Goal: Communication & Community: Share content

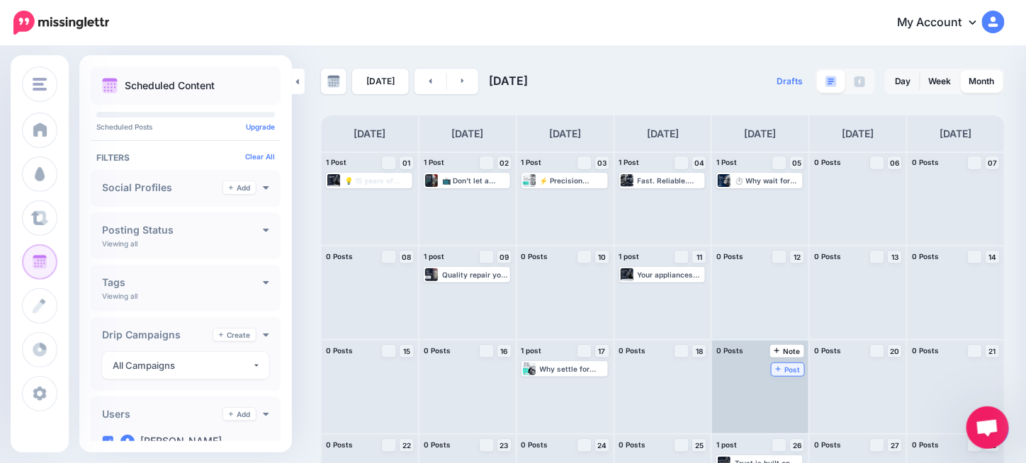
click at [793, 366] on span "Post" at bounding box center [788, 369] width 25 height 7
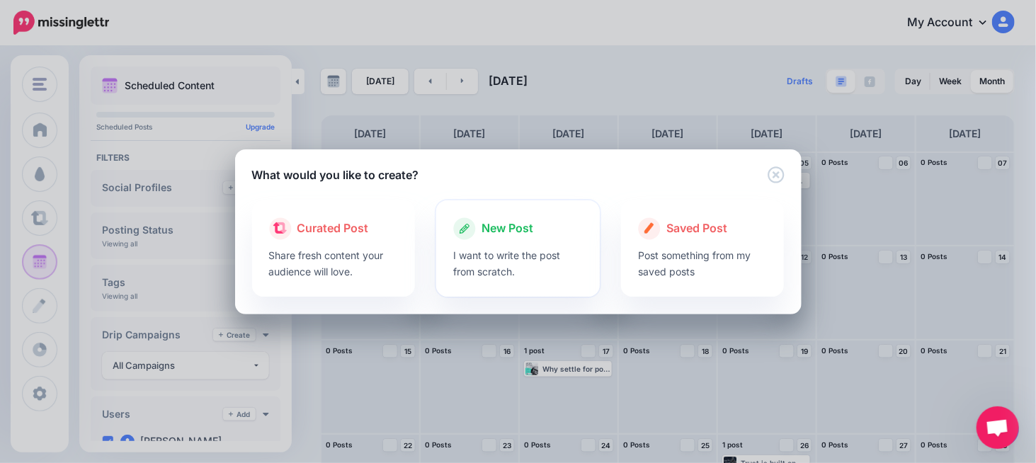
click at [471, 229] on icon at bounding box center [464, 228] width 23 height 23
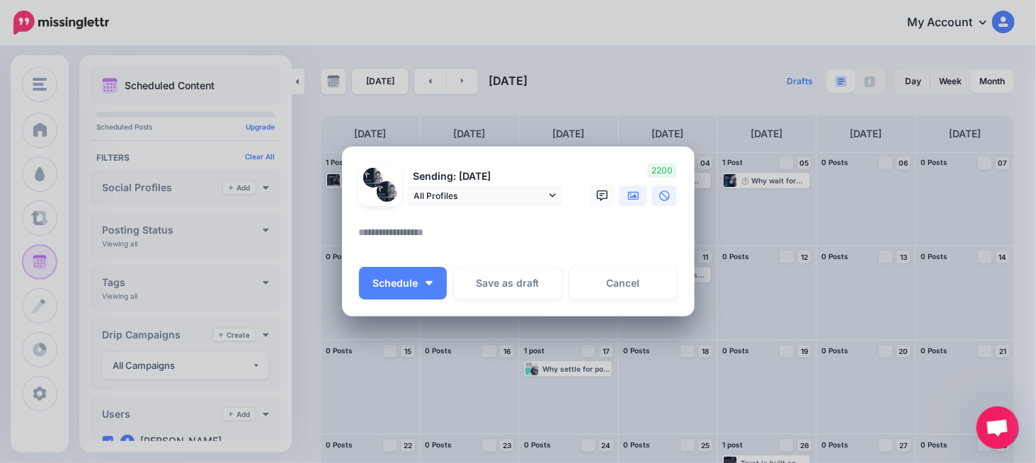
click at [633, 201] on icon at bounding box center [633, 196] width 11 height 11
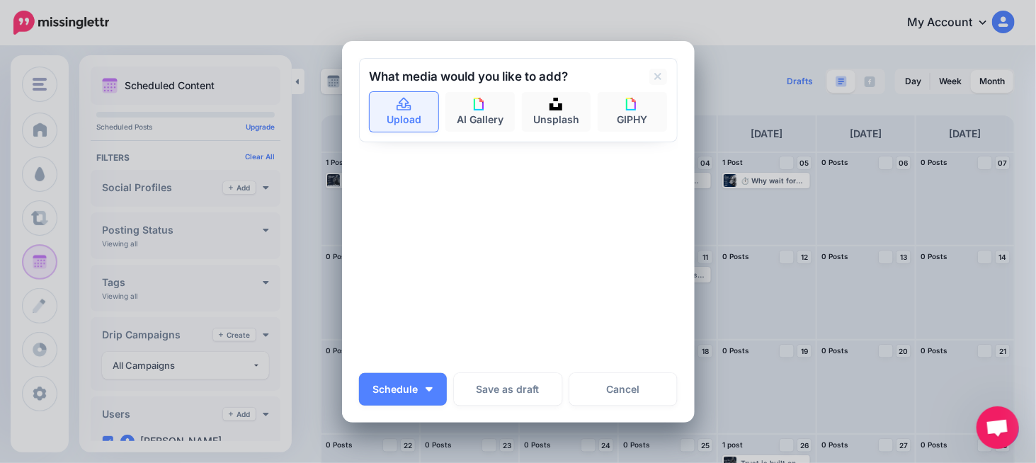
click at [395, 120] on link "Upload" at bounding box center [404, 112] width 69 height 40
click at [475, 208] on div "Sending: [DATE] All Profiles" at bounding box center [518, 210] width 319 height 305
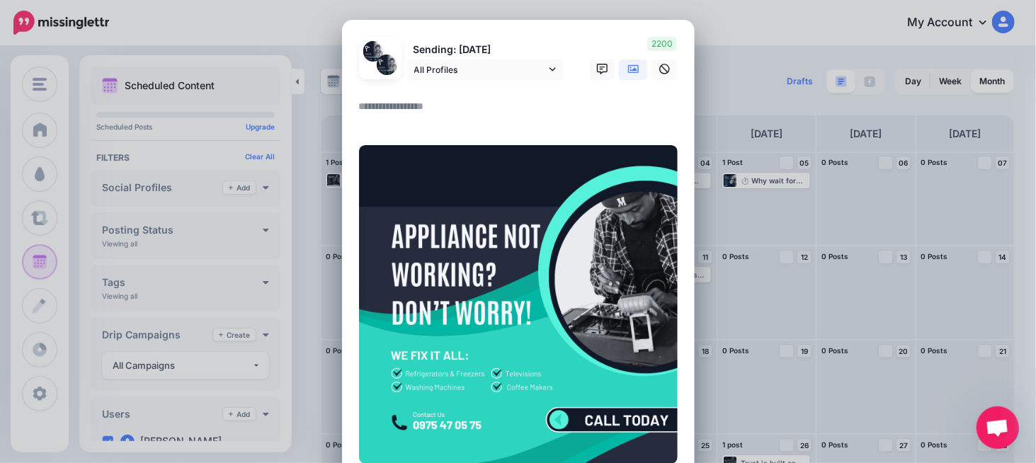
click at [404, 96] on div at bounding box center [518, 89] width 319 height 18
click at [399, 109] on textarea "To enrich screen reader interactions, please activate Accessibility in Grammarl…" at bounding box center [522, 112] width 326 height 28
paste textarea "**********"
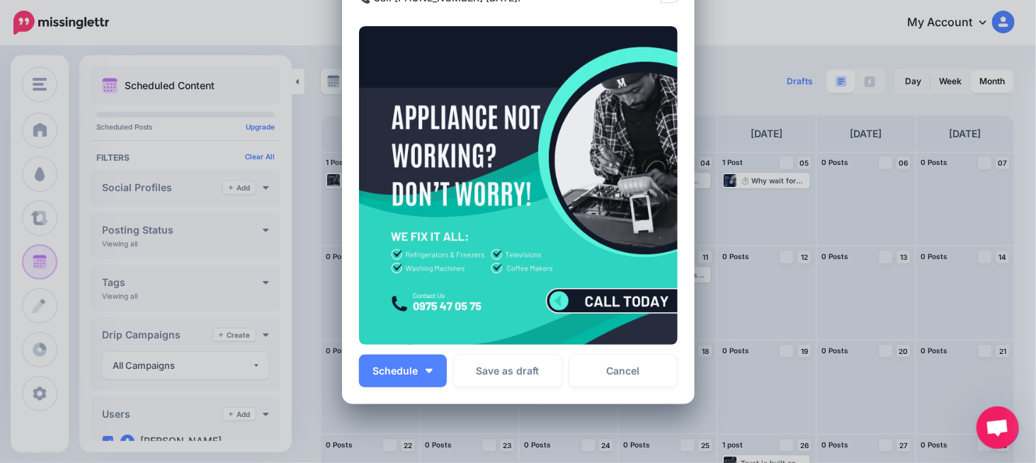
scroll to position [254, 0]
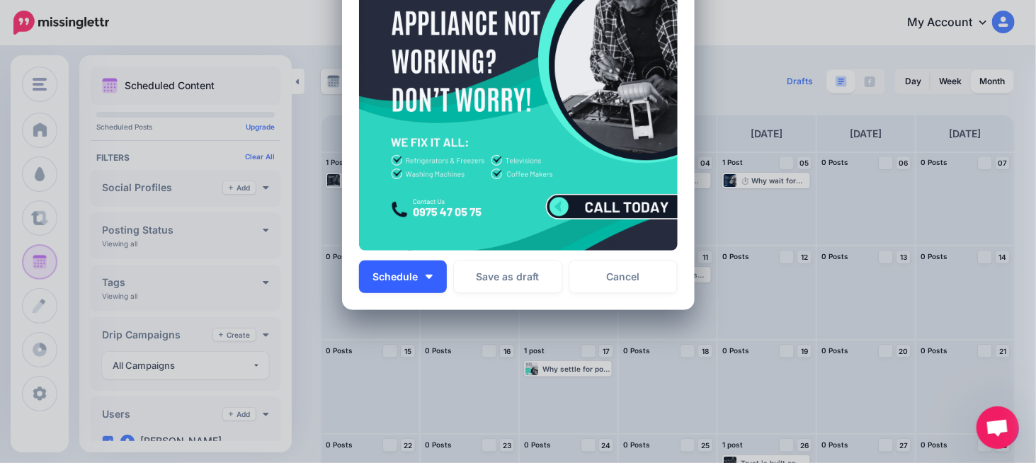
type textarea "**********"
click at [386, 268] on button "Schedule" at bounding box center [403, 277] width 88 height 33
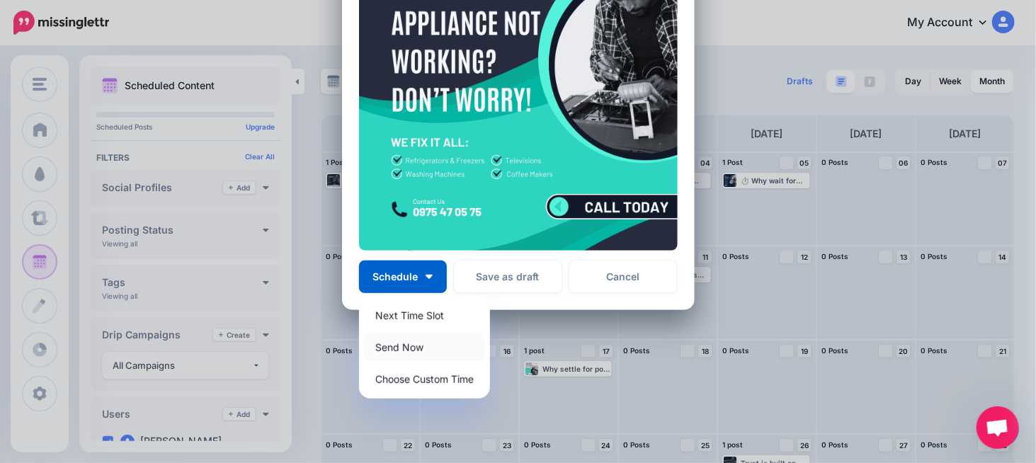
click at [406, 351] on link "Send Now" at bounding box center [425, 348] width 120 height 28
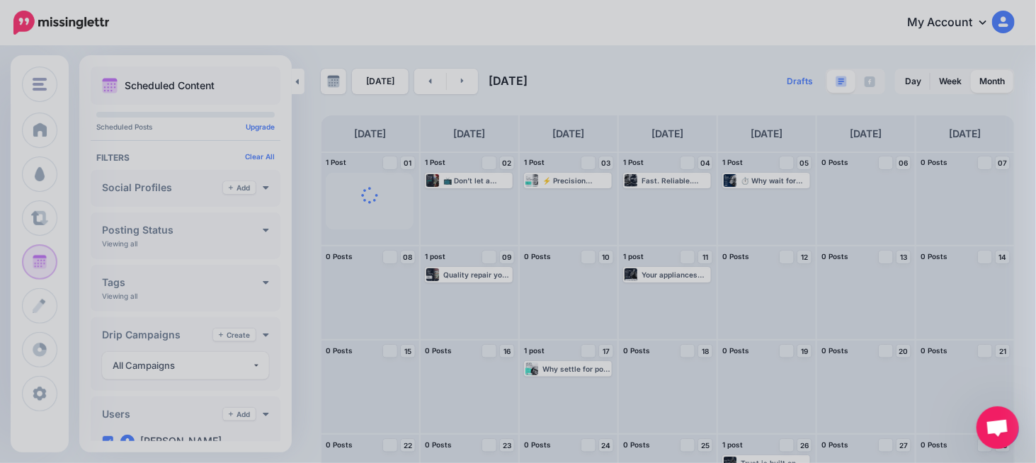
scroll to position [169, 0]
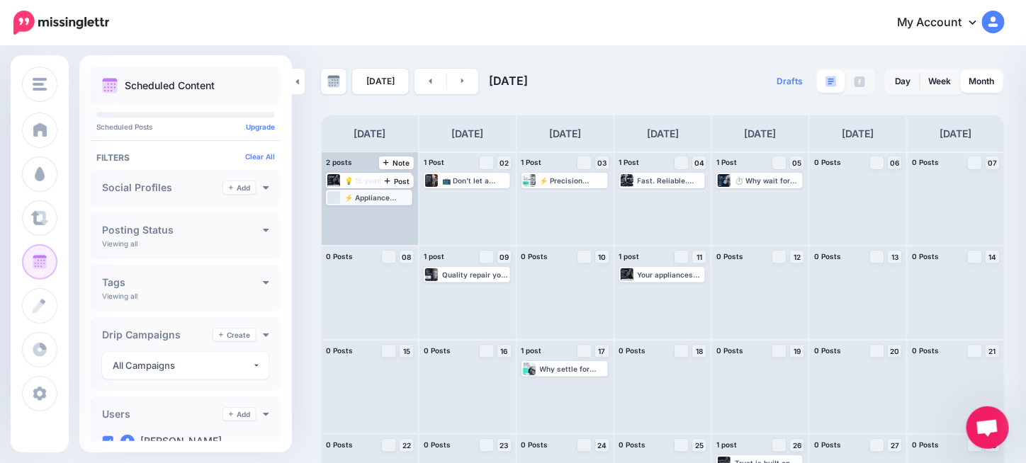
click at [392, 198] on div "⚡ Appliance stopped working? We’ve got you covered! Fridges, washers, TVs, coff…" at bounding box center [377, 197] width 67 height 8
click at [361, 213] on link "Edit" at bounding box center [348, 214] width 40 height 13
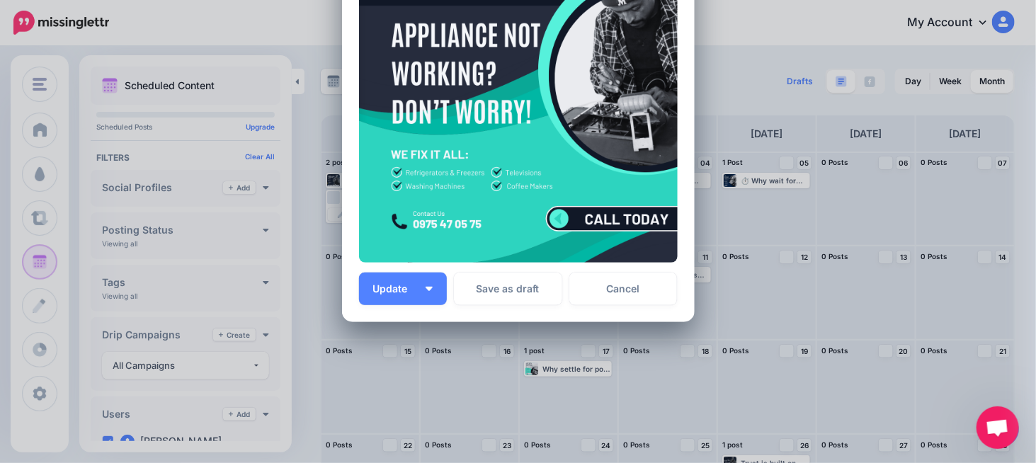
scroll to position [254, 0]
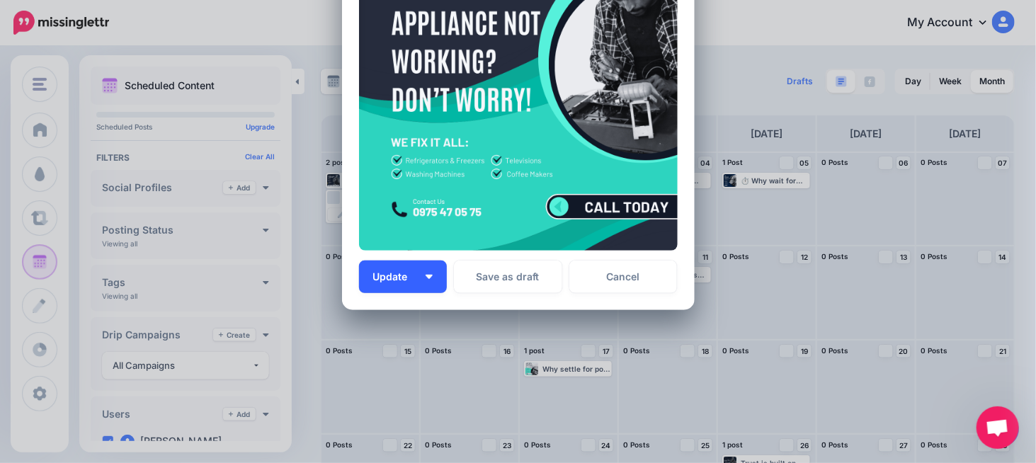
click at [408, 270] on button "Update" at bounding box center [403, 277] width 88 height 33
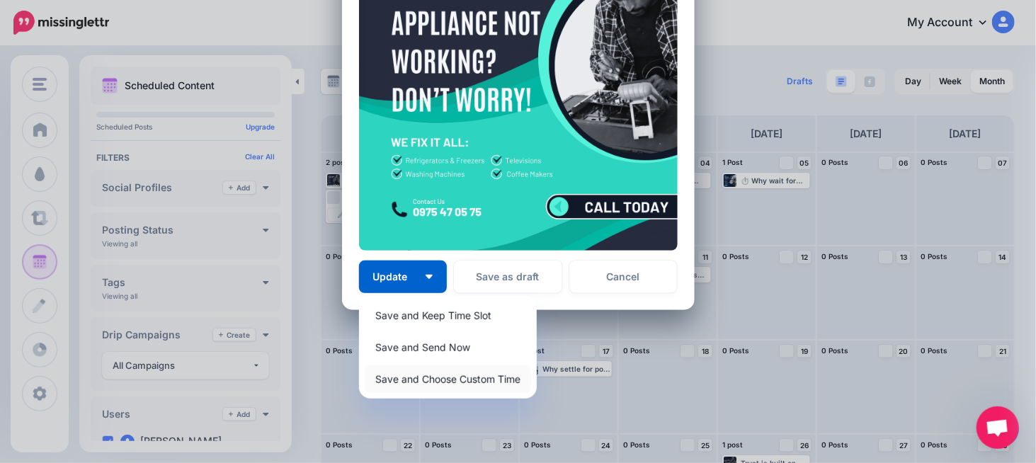
click at [462, 385] on link "Save and Choose Custom Time" at bounding box center [448, 379] width 166 height 28
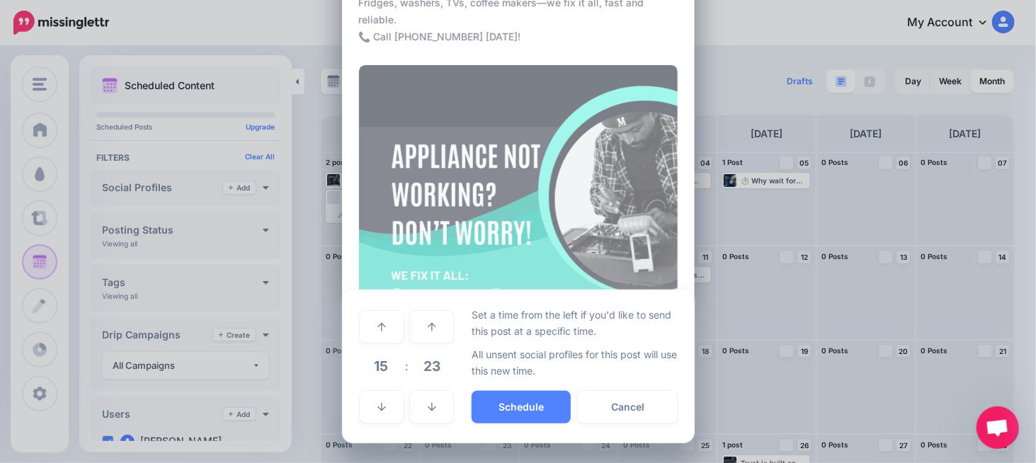
scroll to position [120, 0]
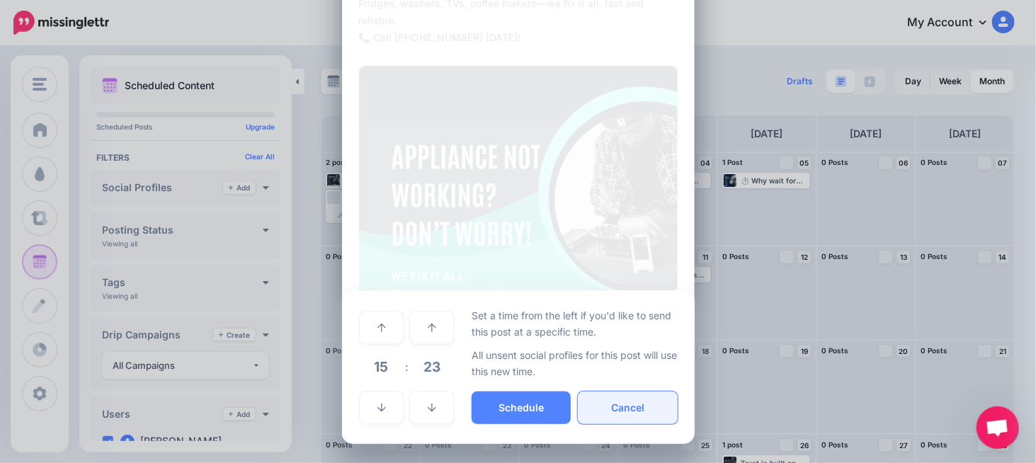
click at [591, 414] on button "Cancel" at bounding box center [627, 408] width 99 height 33
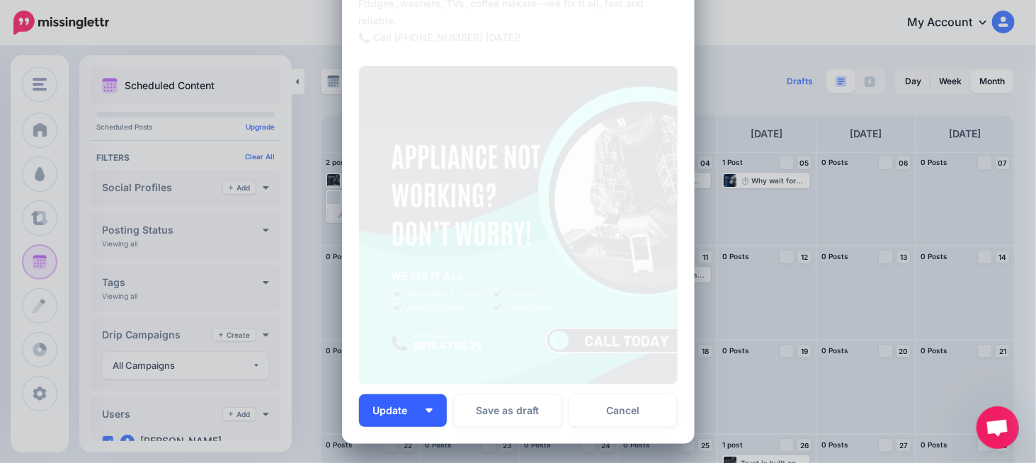
click at [402, 397] on button "Update" at bounding box center [403, 411] width 88 height 33
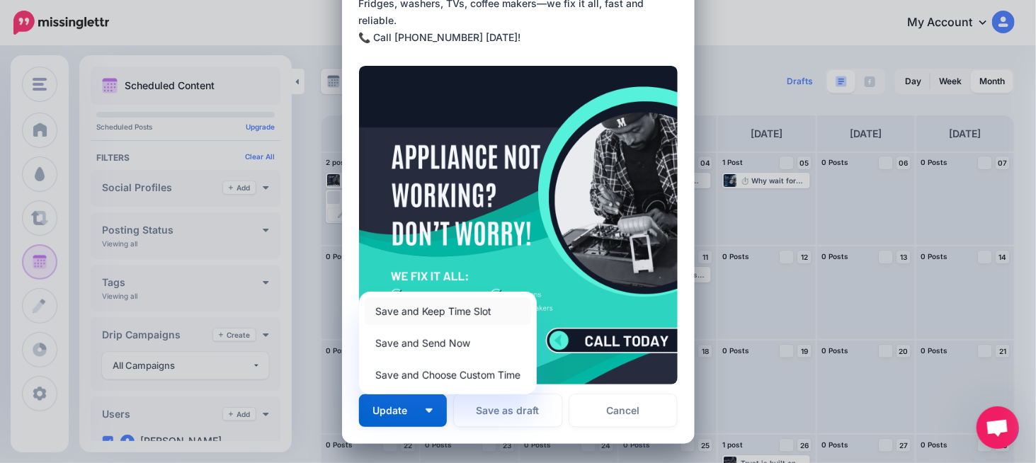
click at [426, 322] on link "Save and Keep Time Slot" at bounding box center [448, 311] width 166 height 28
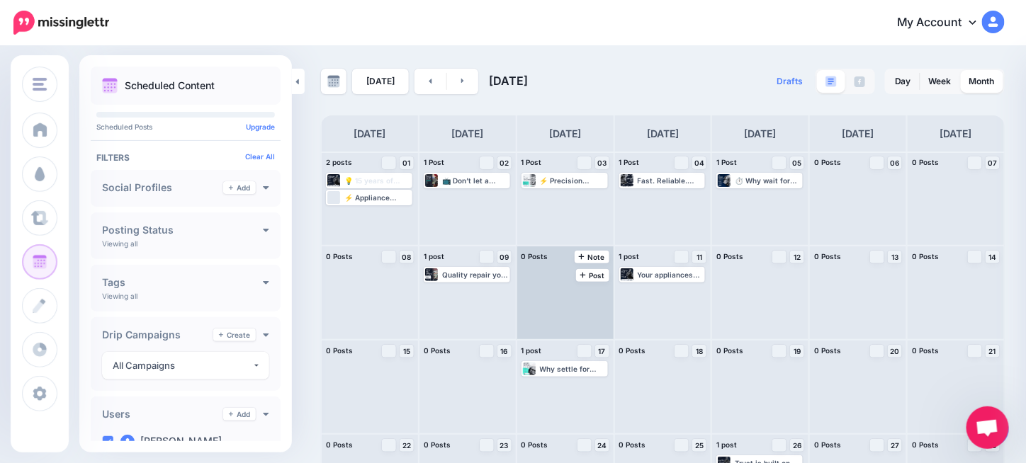
drag, startPoint x: 351, startPoint y: 199, endPoint x: 548, endPoint y: 291, distance: 216.7
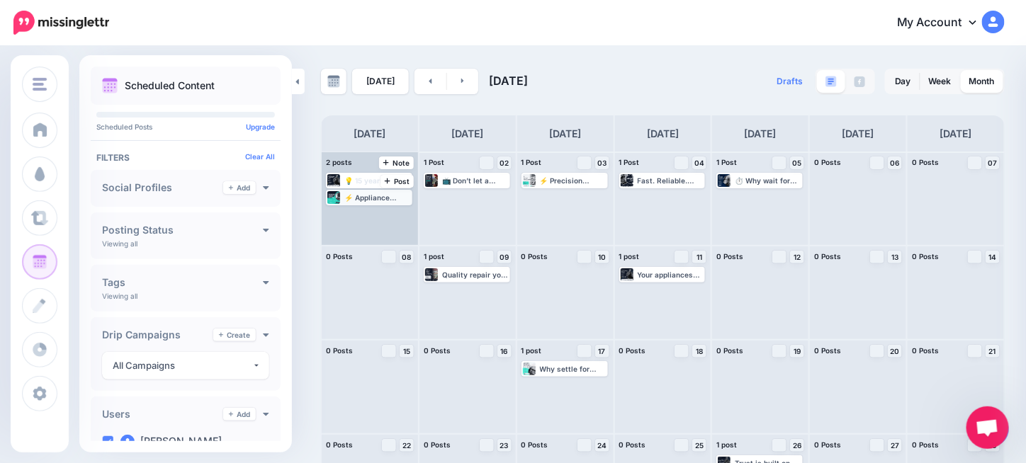
click at [356, 203] on div "⚡ Appliance stopped working? We’ve got you covered! Fridges, washers, TVs, coff…" at bounding box center [369, 197] width 84 height 13
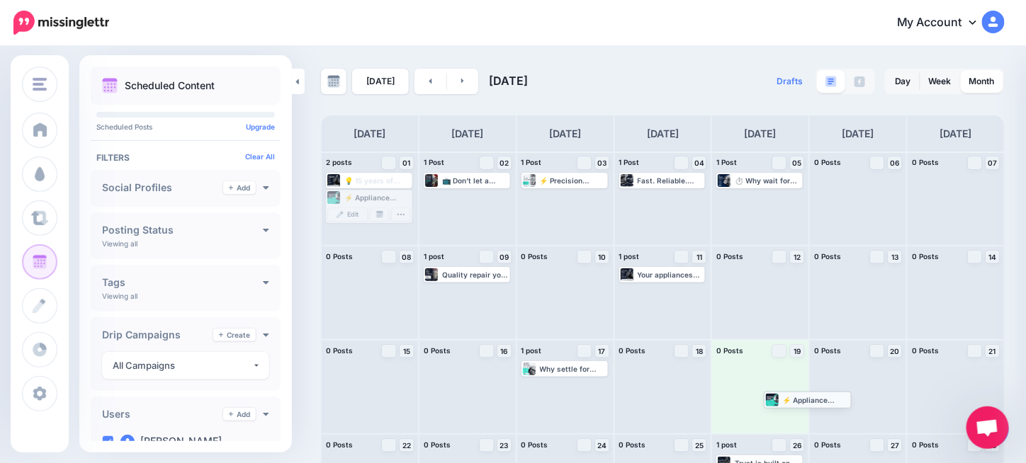
drag, startPoint x: 356, startPoint y: 198, endPoint x: 793, endPoint y: 400, distance: 482.0
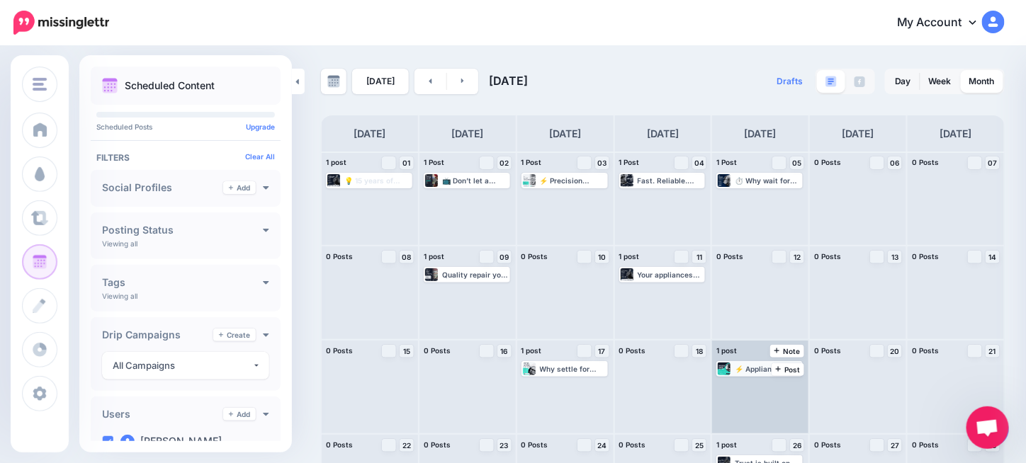
click at [784, 368] on div "⚡ Appliance stopped working? We’ve got you covered! Fridges, washers, TVs, coff…" at bounding box center [768, 369] width 67 height 8
click at [735, 388] on img at bounding box center [730, 385] width 7 height 7
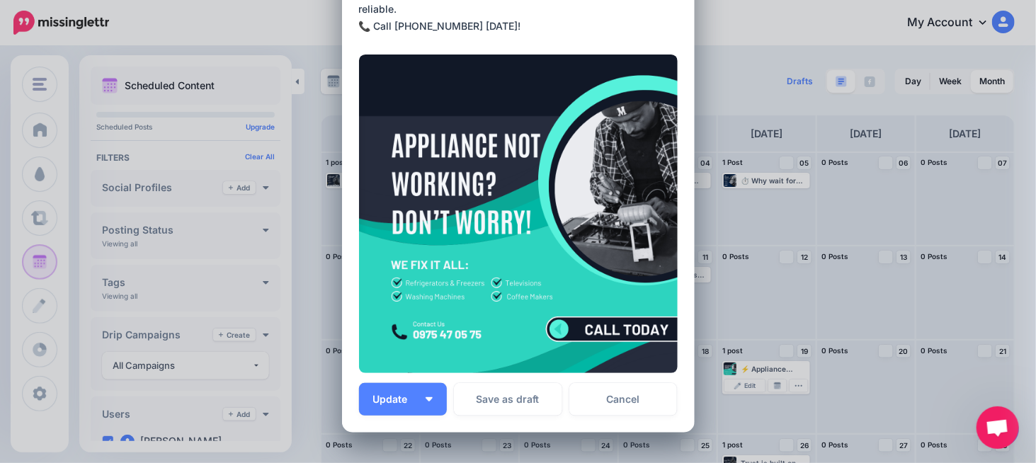
scroll to position [212, 0]
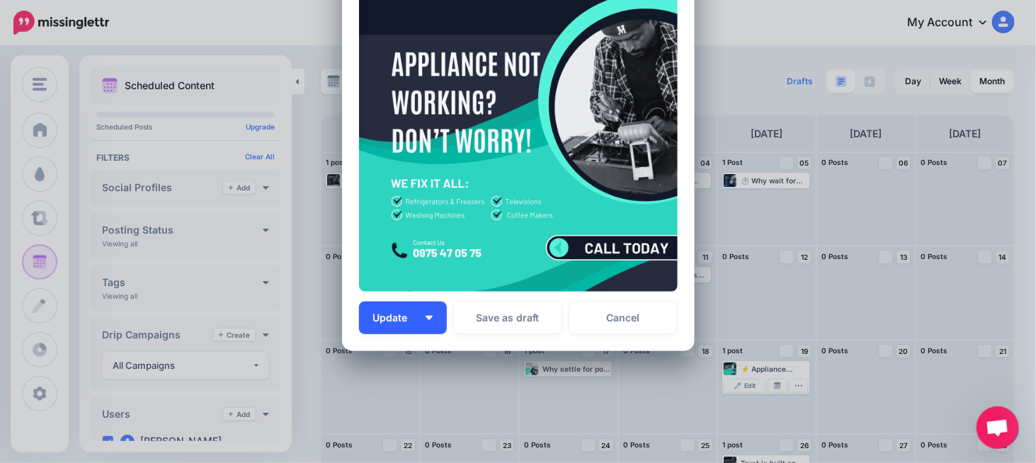
click at [359, 317] on button "Update" at bounding box center [403, 318] width 88 height 33
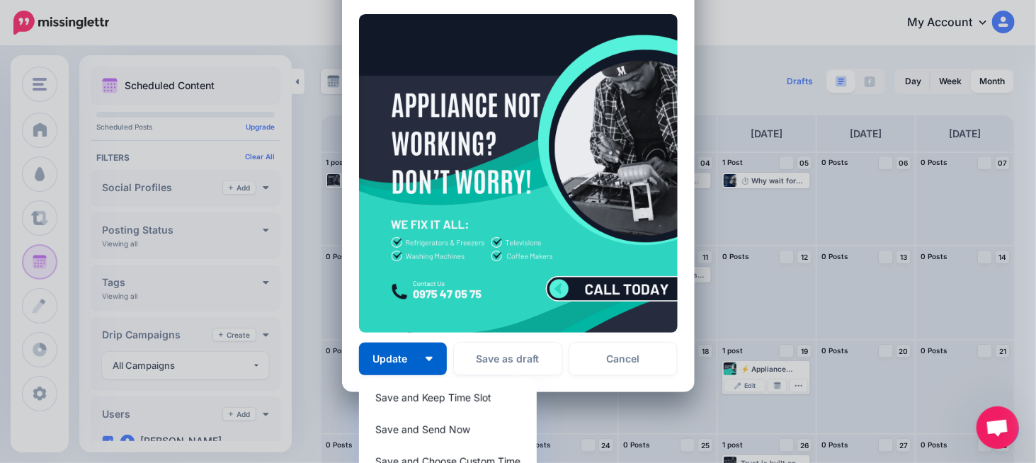
scroll to position [0, 0]
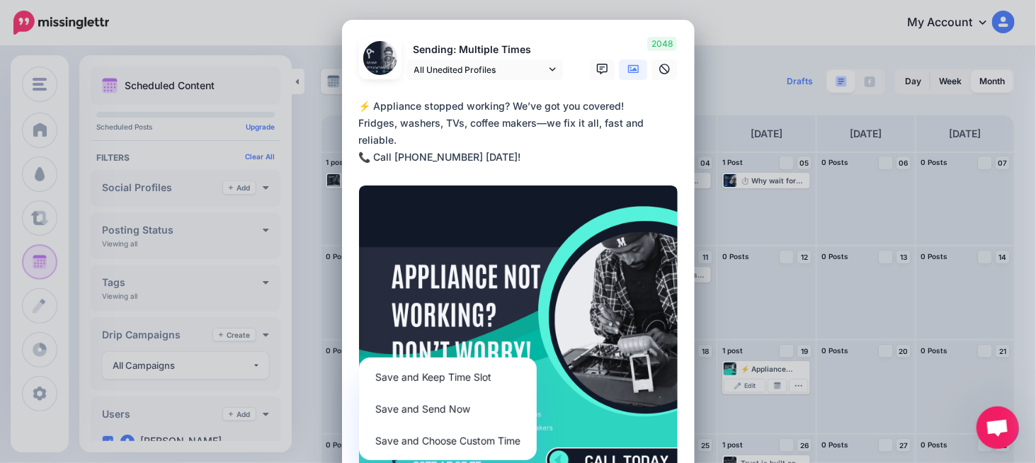
click at [711, 36] on div "Edit Post Loading Sending: Multiple Times All Unedited Profiles" at bounding box center [518, 231] width 1036 height 463
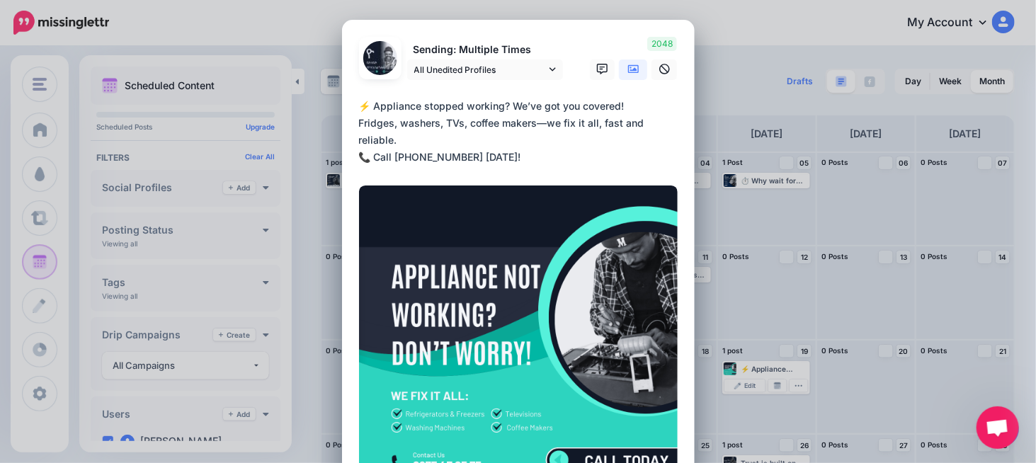
click at [518, 0] on div "Edit Post Loading Sending: Multiple Times All Unedited Profiles" at bounding box center [518, 231] width 1036 height 463
click at [453, 62] on span "All Unedited Profiles" at bounding box center [480, 69] width 132 height 15
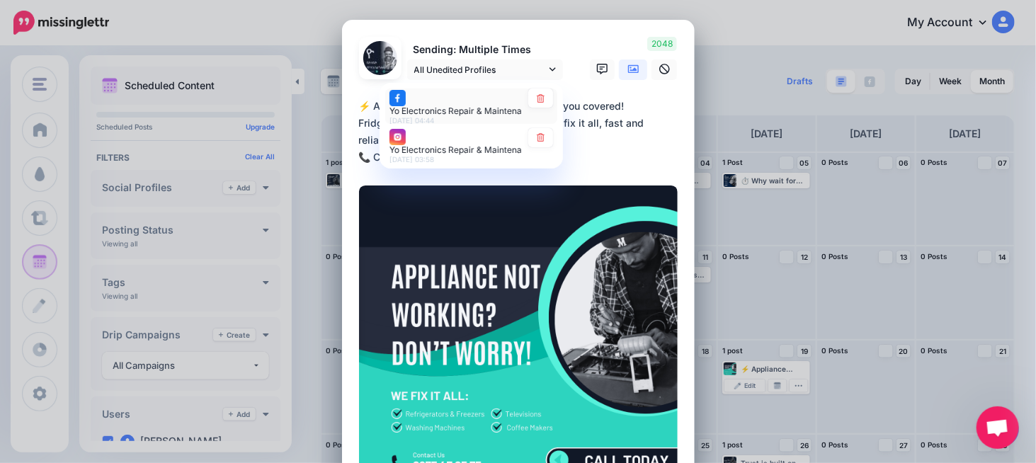
click at [433, 98] on div "Yo Electronics Repair & Maintenance page [DATE] 04:44" at bounding box center [456, 106] width 132 height 35
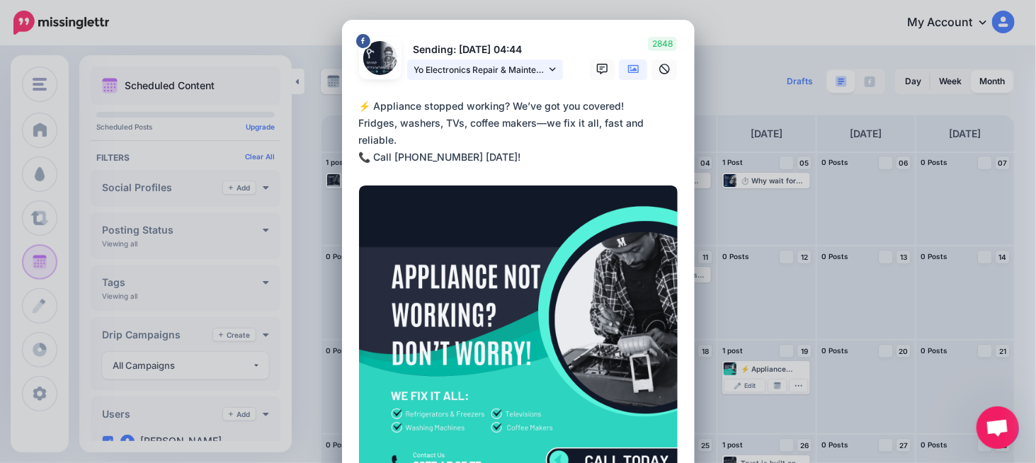
click at [454, 69] on span "Yo Electronics Repair & Maintenance page" at bounding box center [480, 69] width 132 height 15
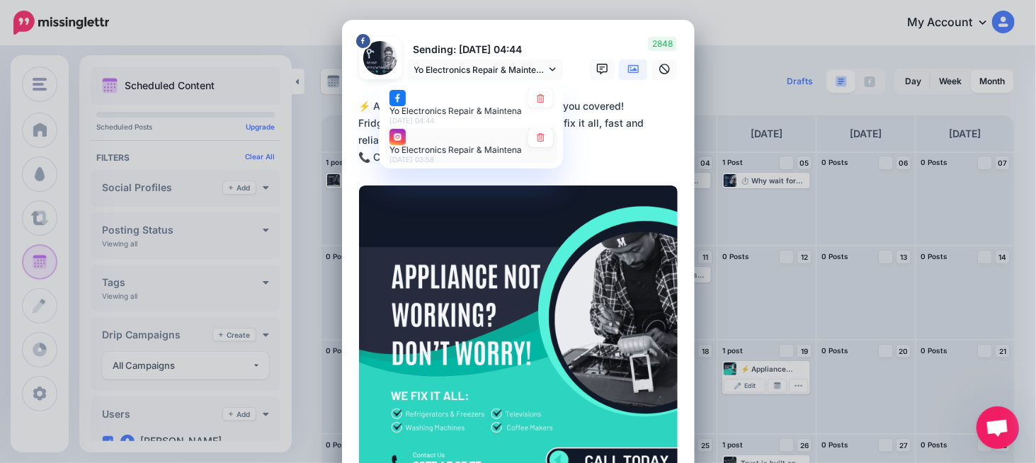
click at [440, 145] on span "Yo Electronics Repair & Maintenance account" at bounding box center [481, 149] width 182 height 11
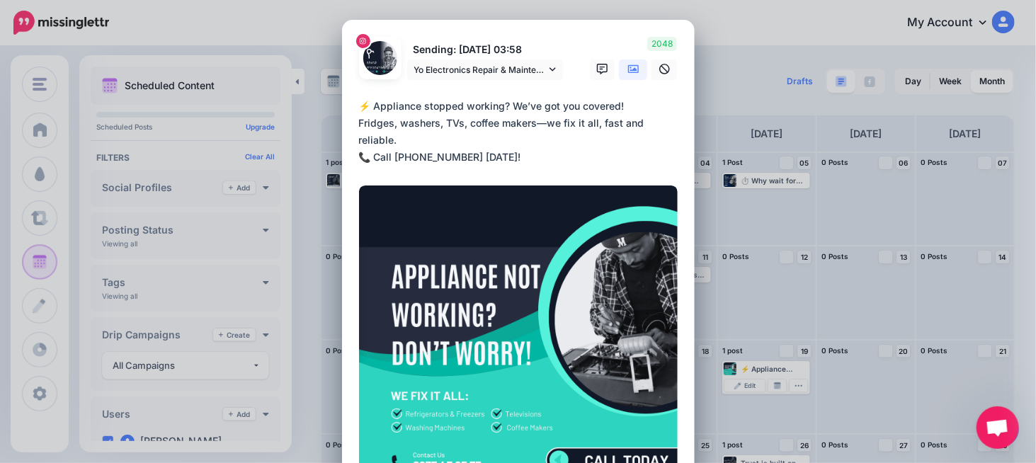
scroll to position [254, 0]
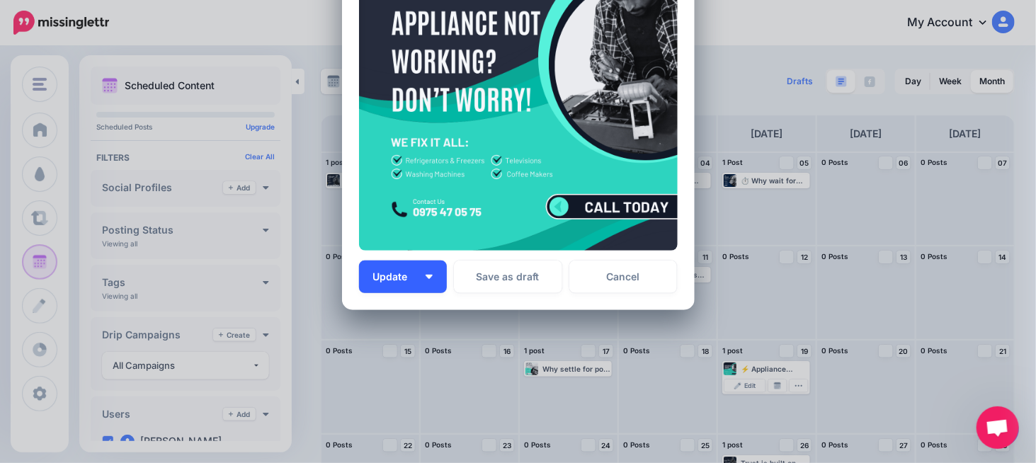
click at [365, 276] on button "Update" at bounding box center [403, 277] width 88 height 33
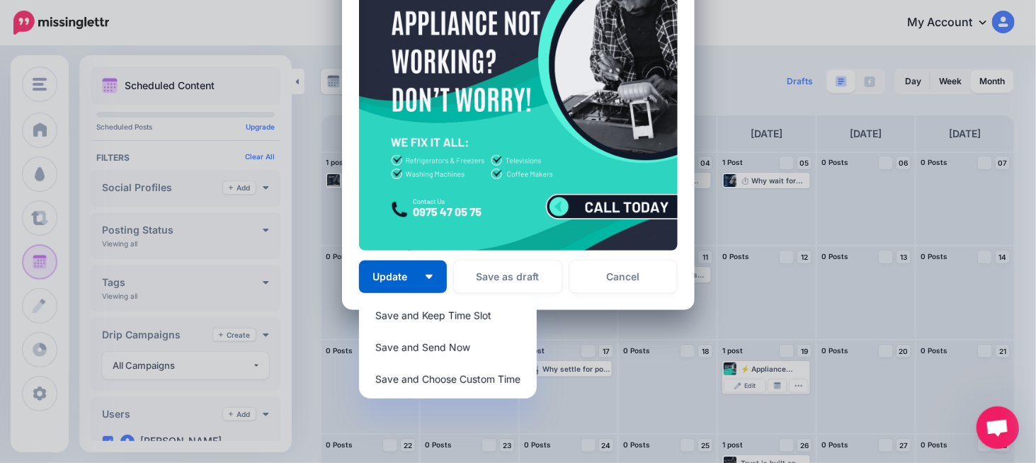
click at [361, 300] on div "Save and Keep Time Slot Save and Send Now Save and Choose Custom Time" at bounding box center [448, 347] width 178 height 103
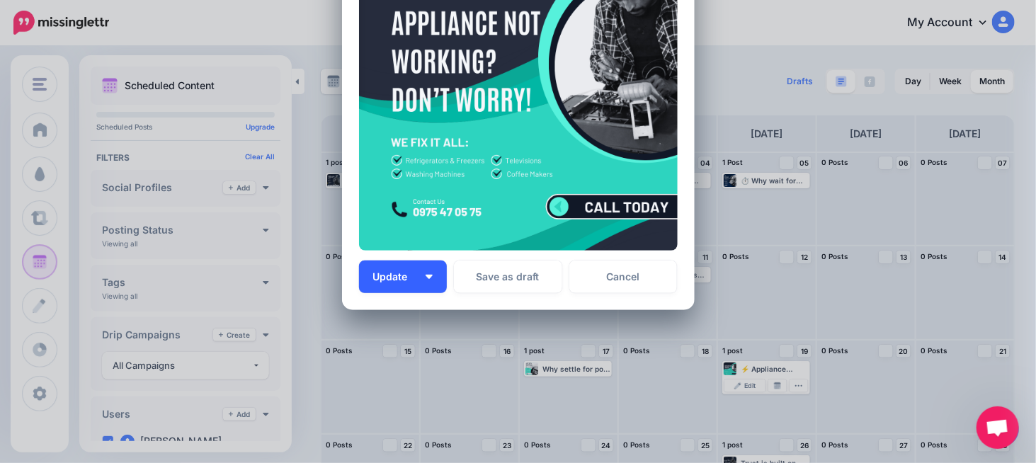
click at [368, 268] on button "Update" at bounding box center [403, 277] width 88 height 33
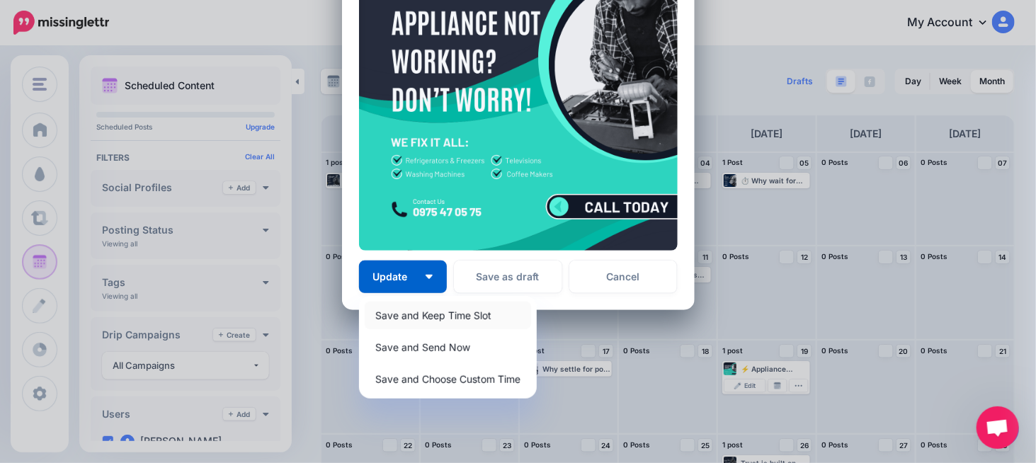
click at [380, 303] on link "Save and Keep Time Slot" at bounding box center [448, 316] width 166 height 28
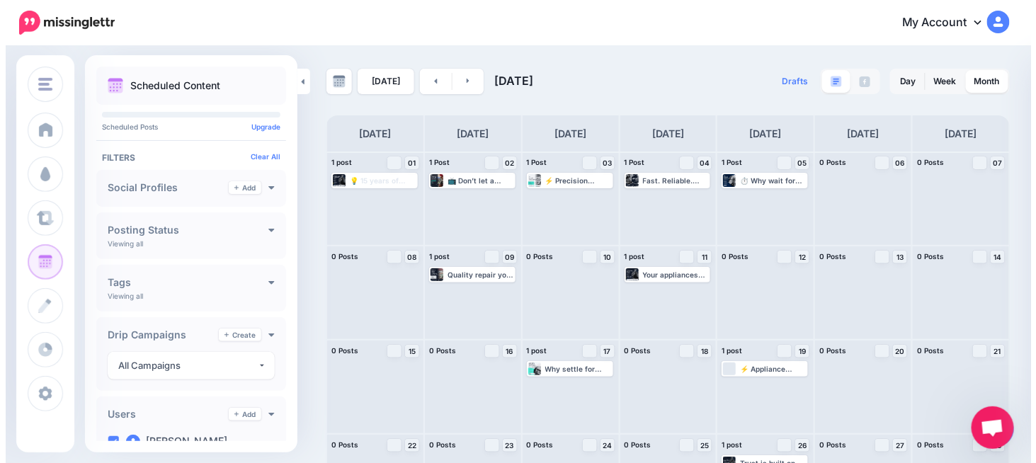
scroll to position [142, 0]
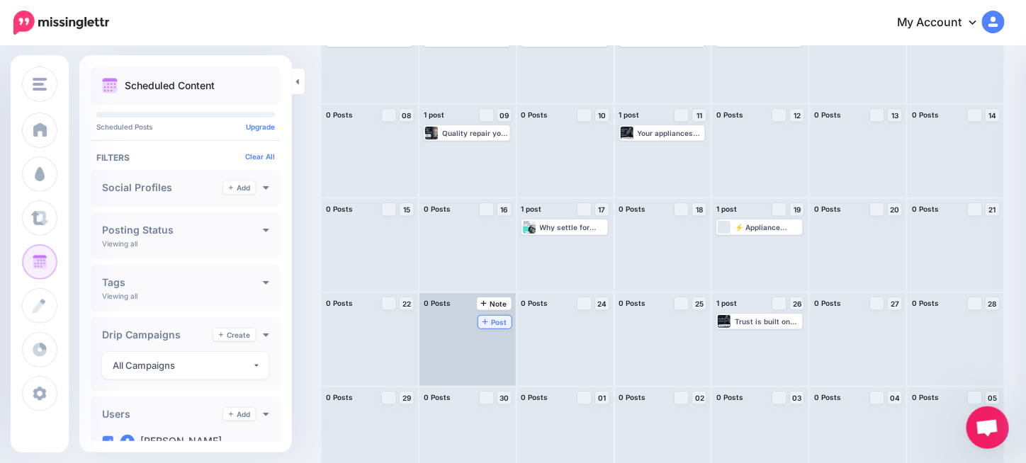
click at [494, 317] on link "Post" at bounding box center [494, 322] width 33 height 13
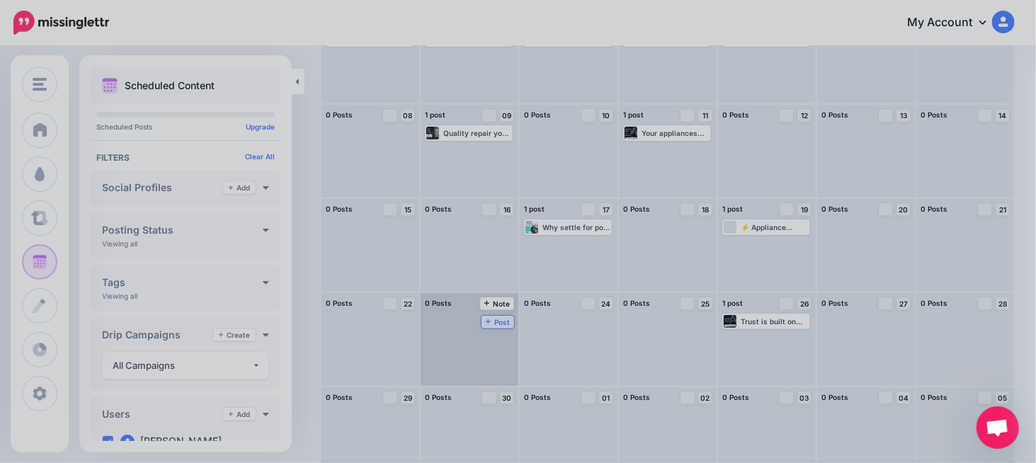
scroll to position [0, 0]
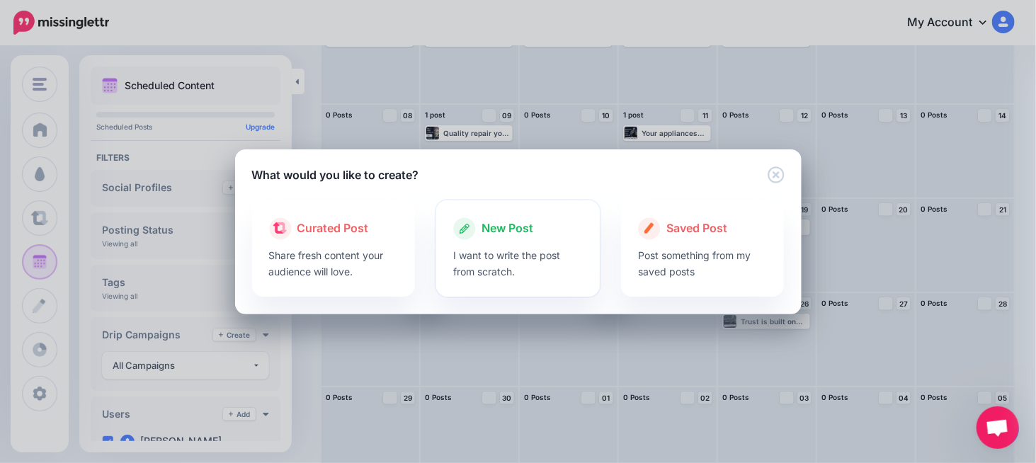
click at [513, 257] on p "I want to write the post from scratch." at bounding box center [518, 263] width 130 height 33
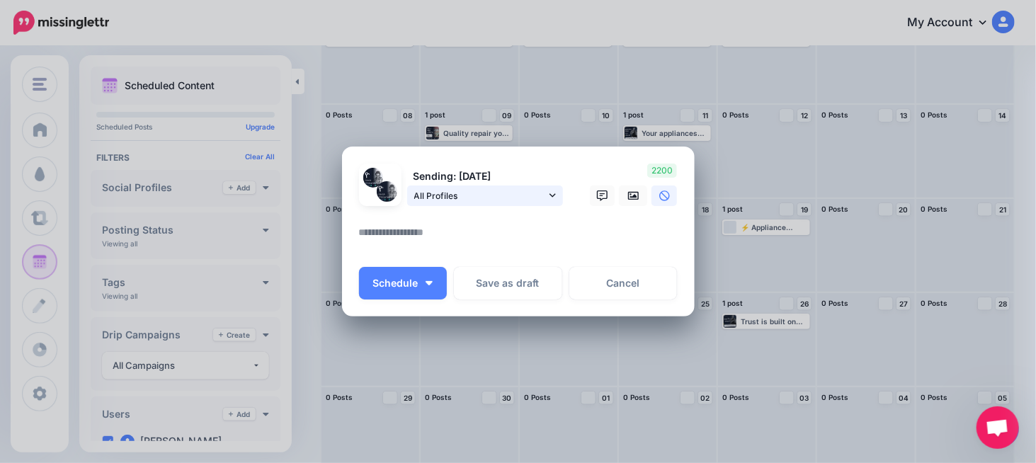
click at [509, 198] on span "All Profiles" at bounding box center [480, 195] width 132 height 15
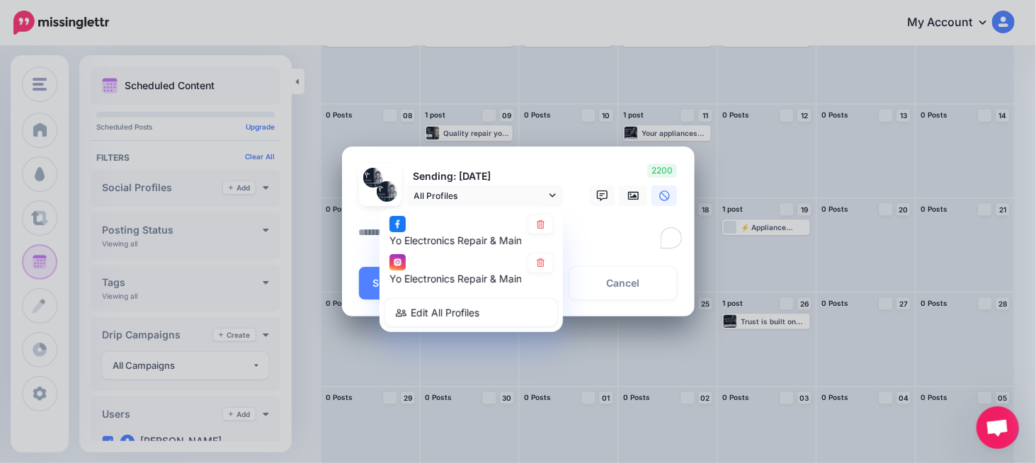
click at [611, 244] on textarea "To enrich screen reader interactions, please activate Accessibility in Grammarl…" at bounding box center [522, 238] width 326 height 28
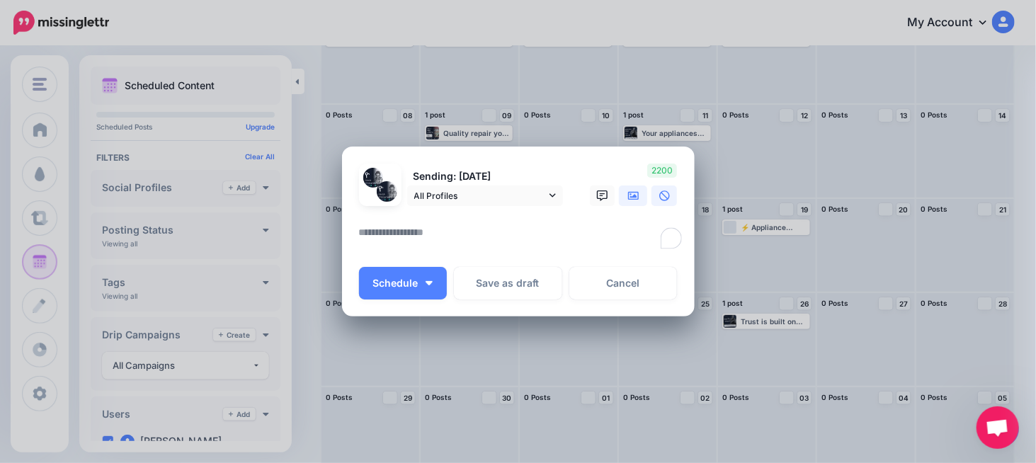
click at [628, 197] on icon at bounding box center [633, 196] width 11 height 11
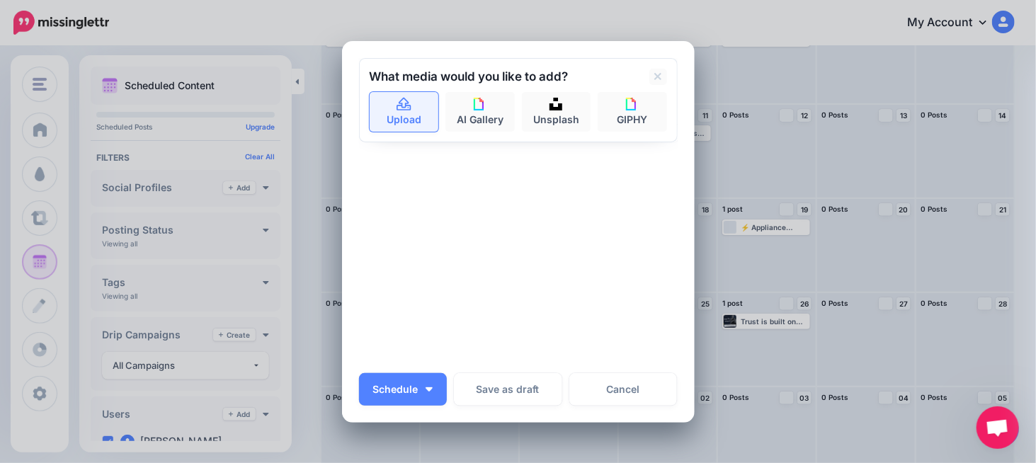
click at [424, 113] on link "Upload" at bounding box center [404, 112] width 69 height 40
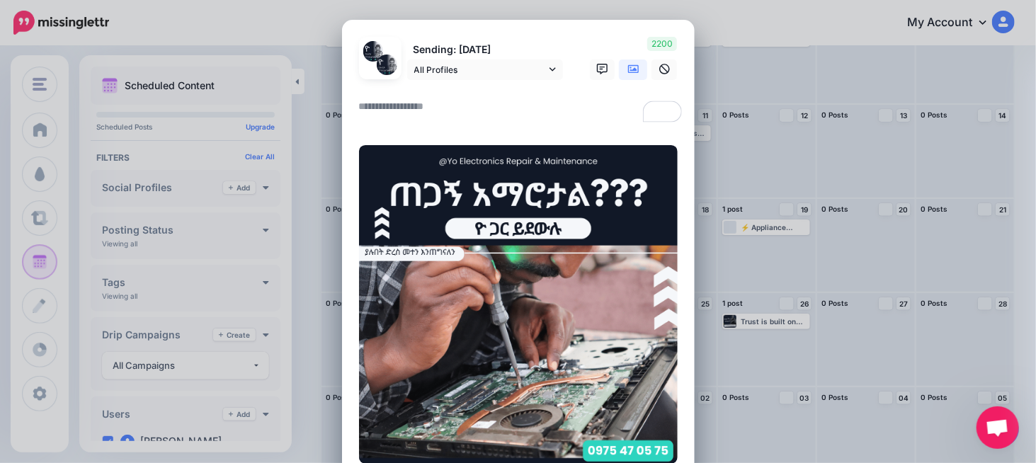
paste textarea "**********"
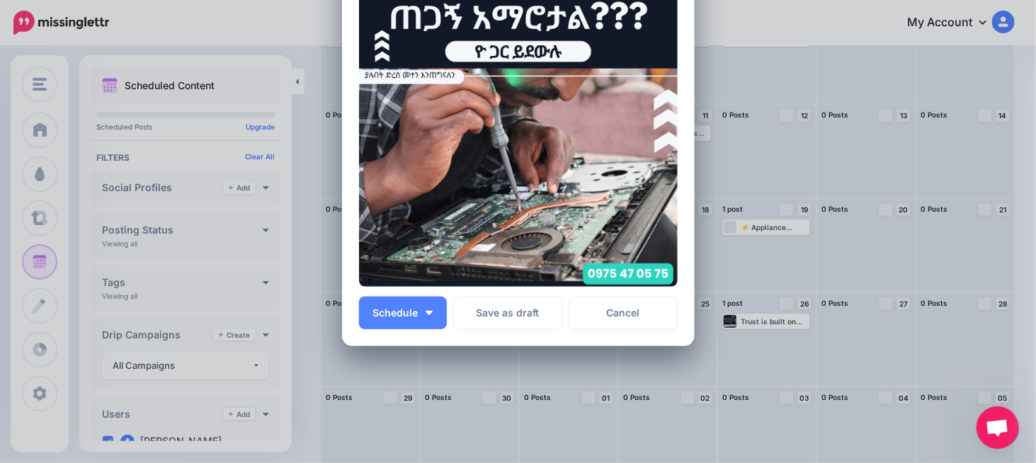
scroll to position [237, 0]
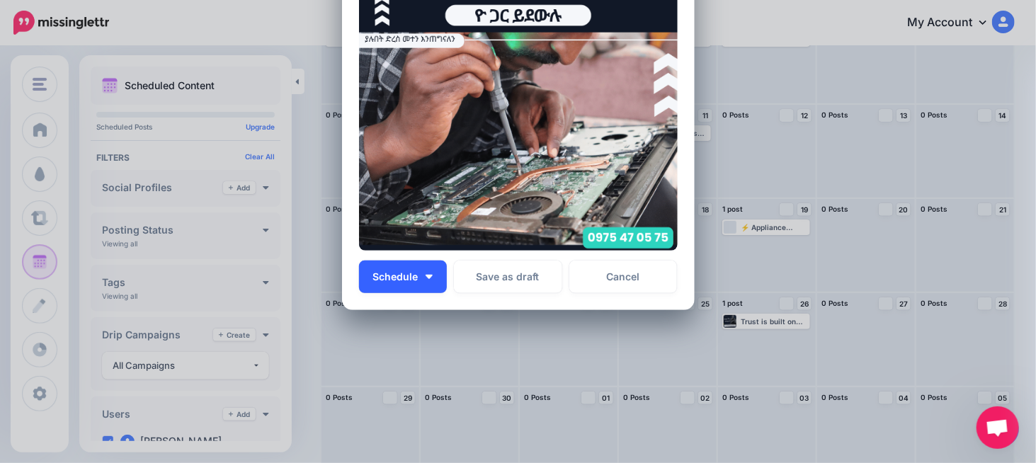
type textarea "**********"
click at [417, 283] on button "Schedule" at bounding box center [403, 277] width 88 height 33
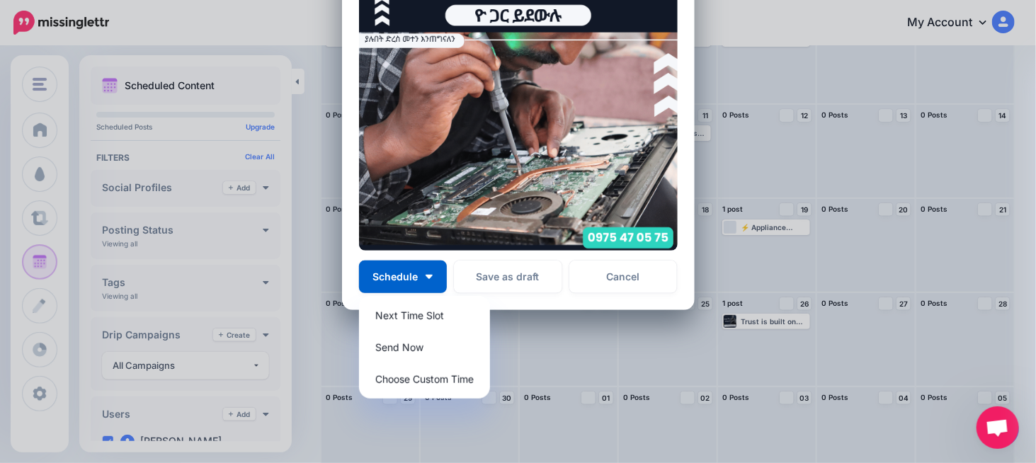
click at [489, 205] on img at bounding box center [518, 91] width 319 height 319
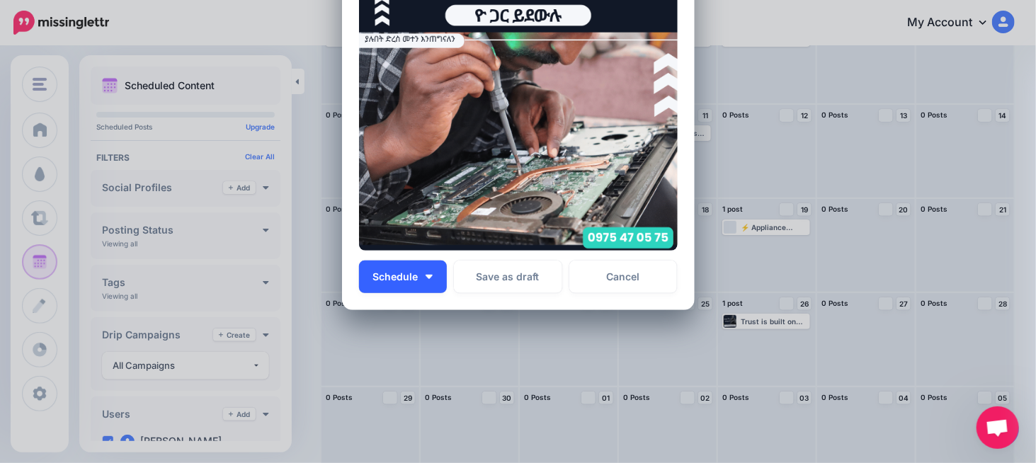
click at [375, 273] on span "Schedule" at bounding box center [395, 277] width 45 height 10
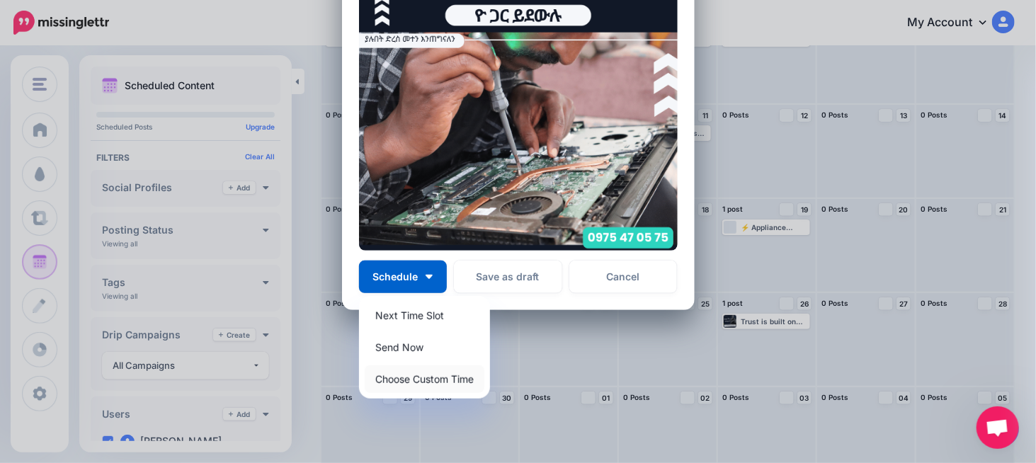
click at [423, 370] on link "Choose Custom Time" at bounding box center [425, 379] width 120 height 28
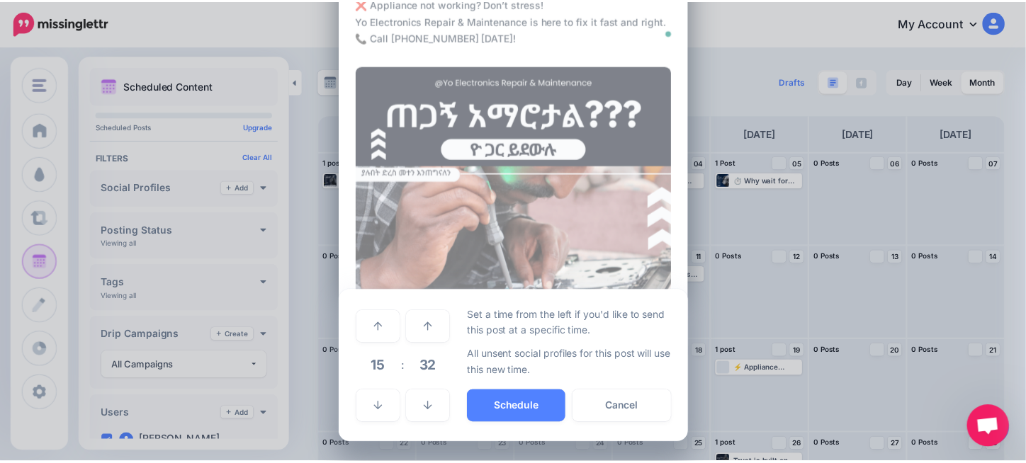
scroll to position [103, 0]
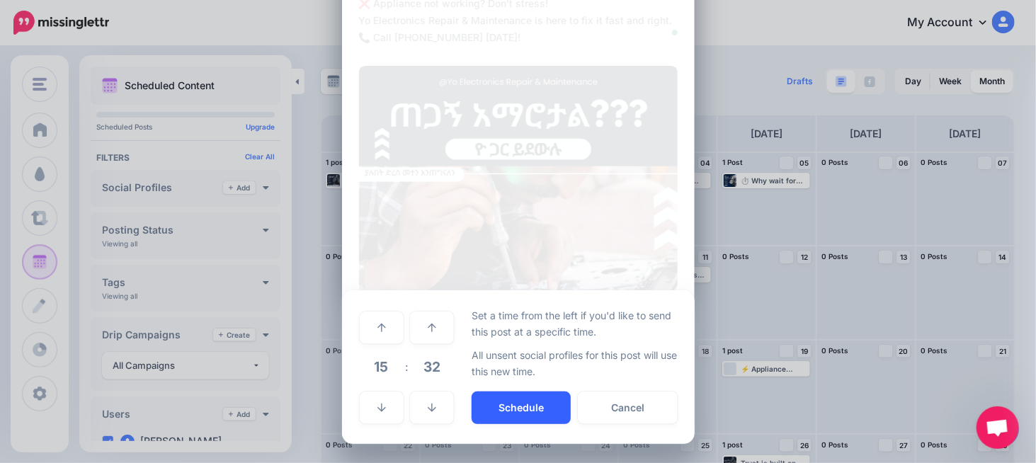
click at [520, 399] on button "Schedule" at bounding box center [521, 408] width 99 height 33
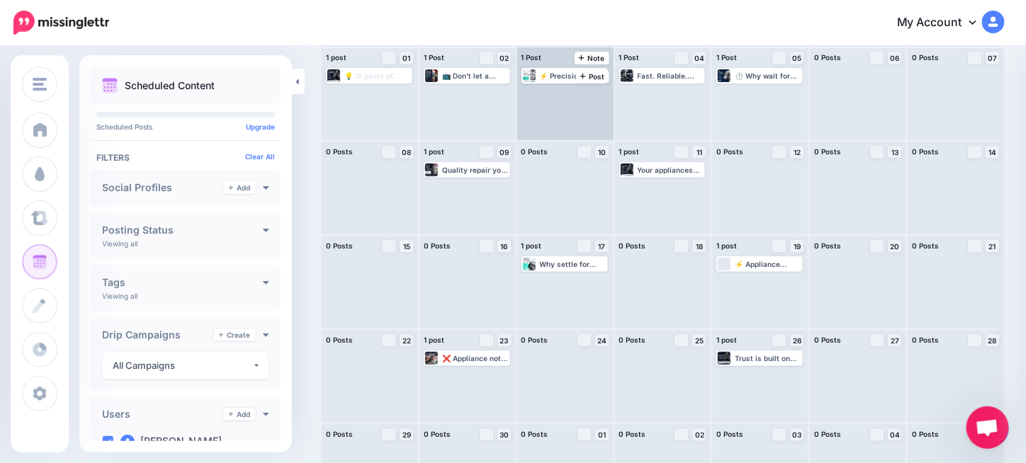
scroll to position [159, 0]
